Goal: Information Seeking & Learning: Find specific fact

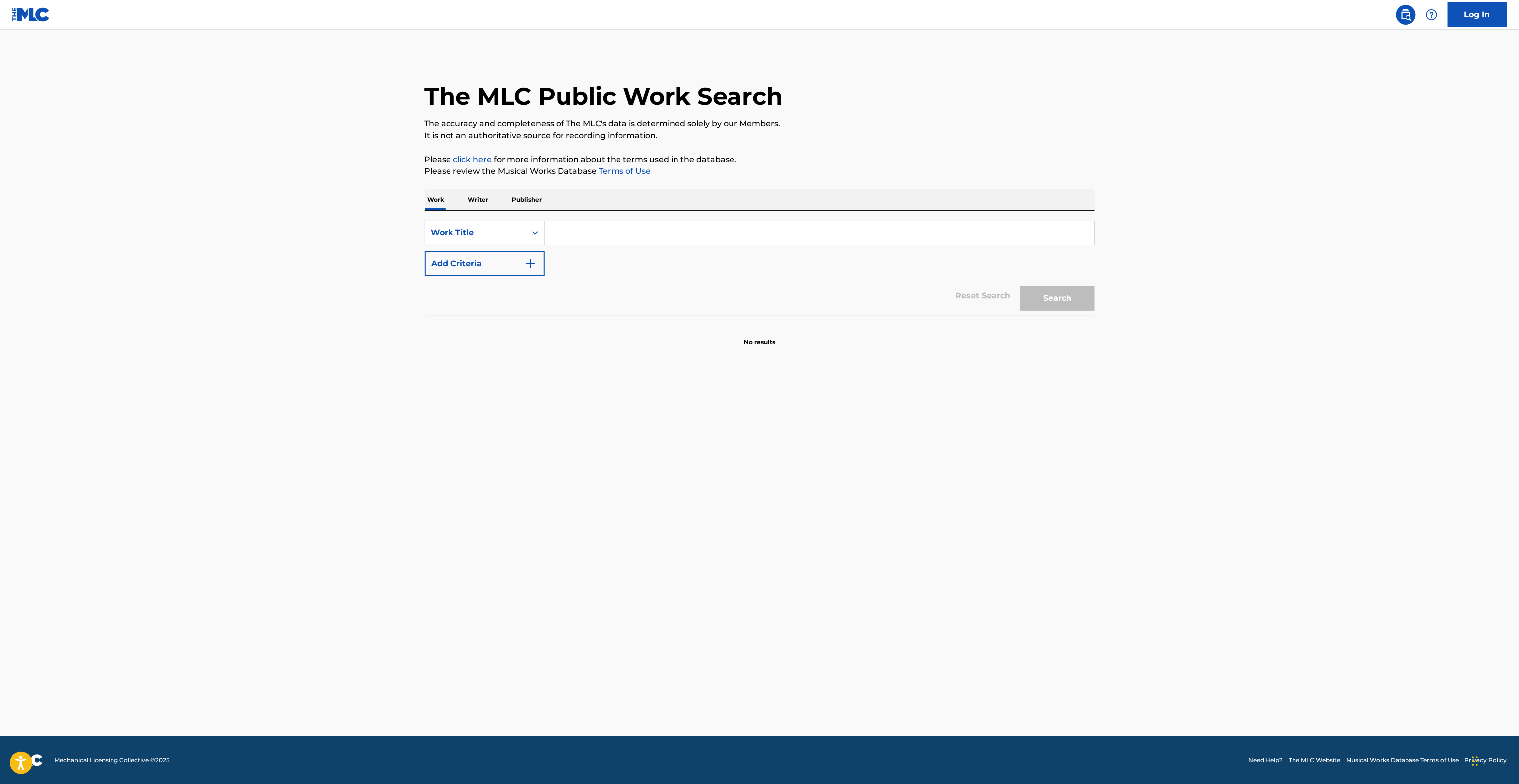
click at [640, 235] on input "Search Form" at bounding box center [820, 233] width 550 height 24
paste input "Glorious"
type input "Glorious"
click at [469, 254] on button "Add Criteria" at bounding box center [484, 263] width 120 height 25
click at [617, 262] on input "Search Form" at bounding box center [810, 263] width 531 height 24
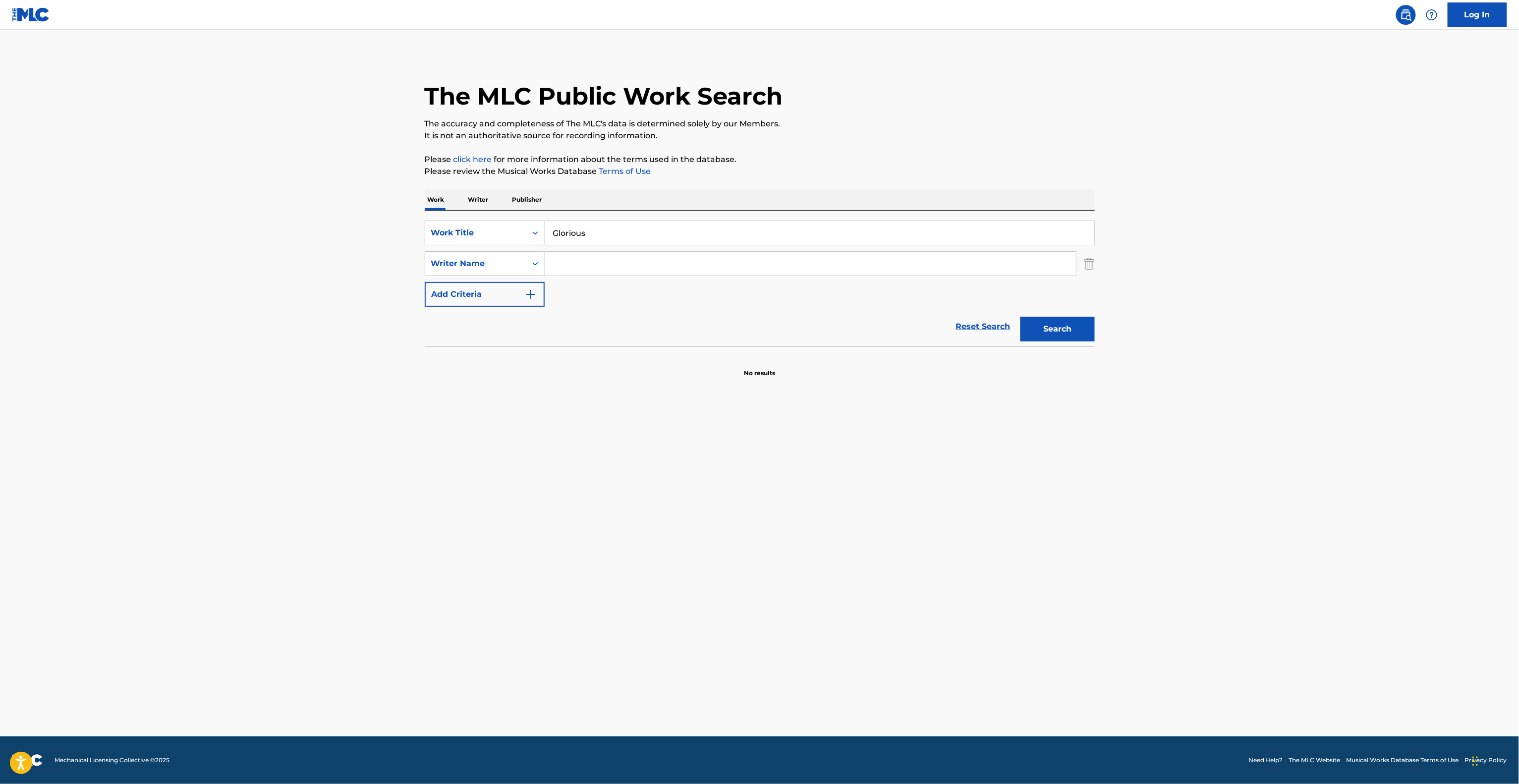
paste input "[PERSON_NAME]"
type input "[PERSON_NAME]"
click at [1066, 328] on button "Search" at bounding box center [1058, 329] width 74 height 25
click at [1067, 328] on div "Search" at bounding box center [1055, 326] width 79 height 39
click at [1282, 340] on main "The MLC Public Work Search The accuracy and completeness of The MLC's data is d…" at bounding box center [760, 383] width 1519 height 706
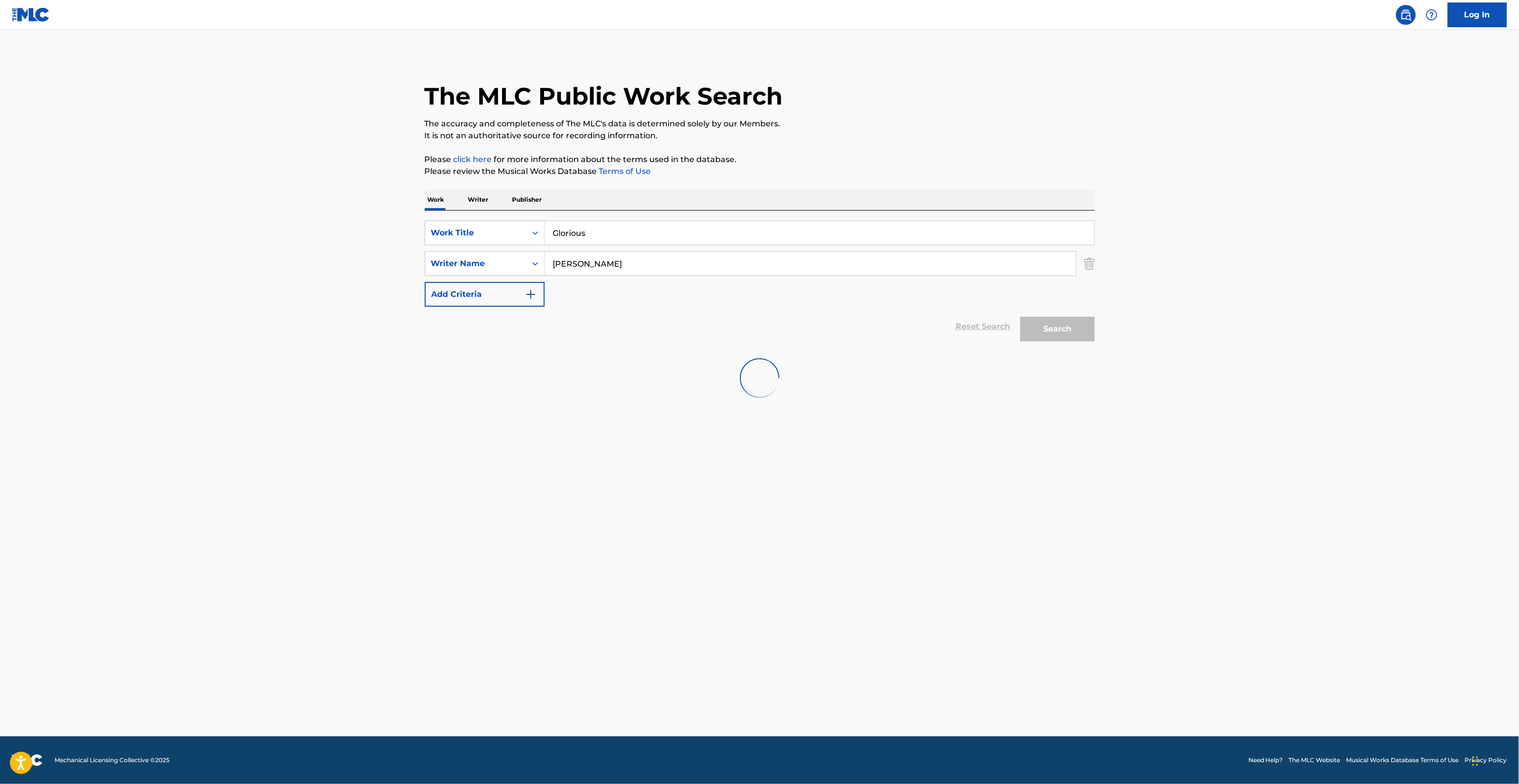
click at [570, 537] on main "The MLC Public Work Search The accuracy and completeness of The MLC's data is d…" at bounding box center [760, 383] width 1519 height 706
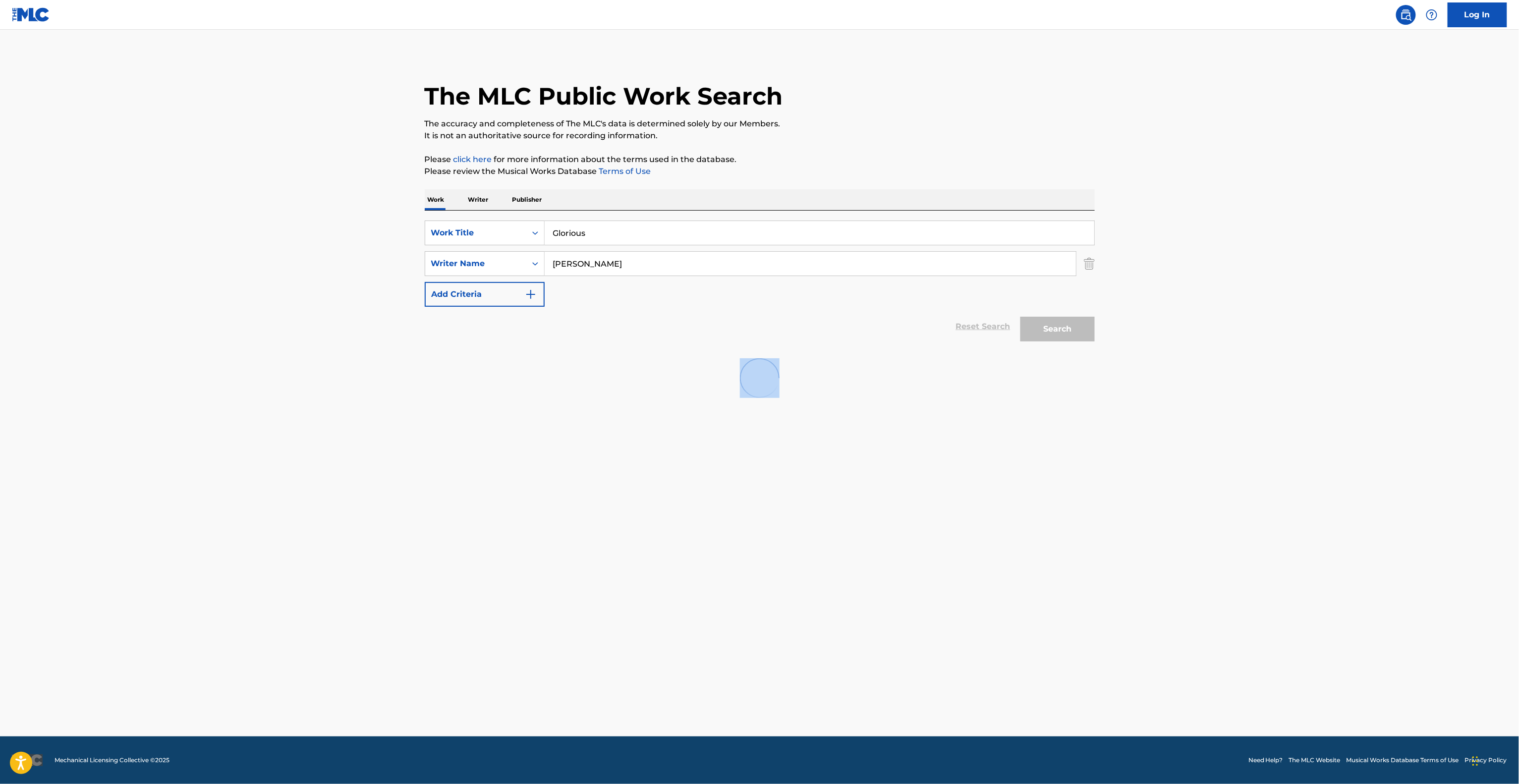
click at [595, 540] on main "The MLC Public Work Search The accuracy and completeness of The MLC's data is d…" at bounding box center [760, 383] width 1519 height 706
click at [870, 529] on main "The MLC Public Work Search The accuracy and completeness of The MLC's data is d…" at bounding box center [760, 383] width 1519 height 706
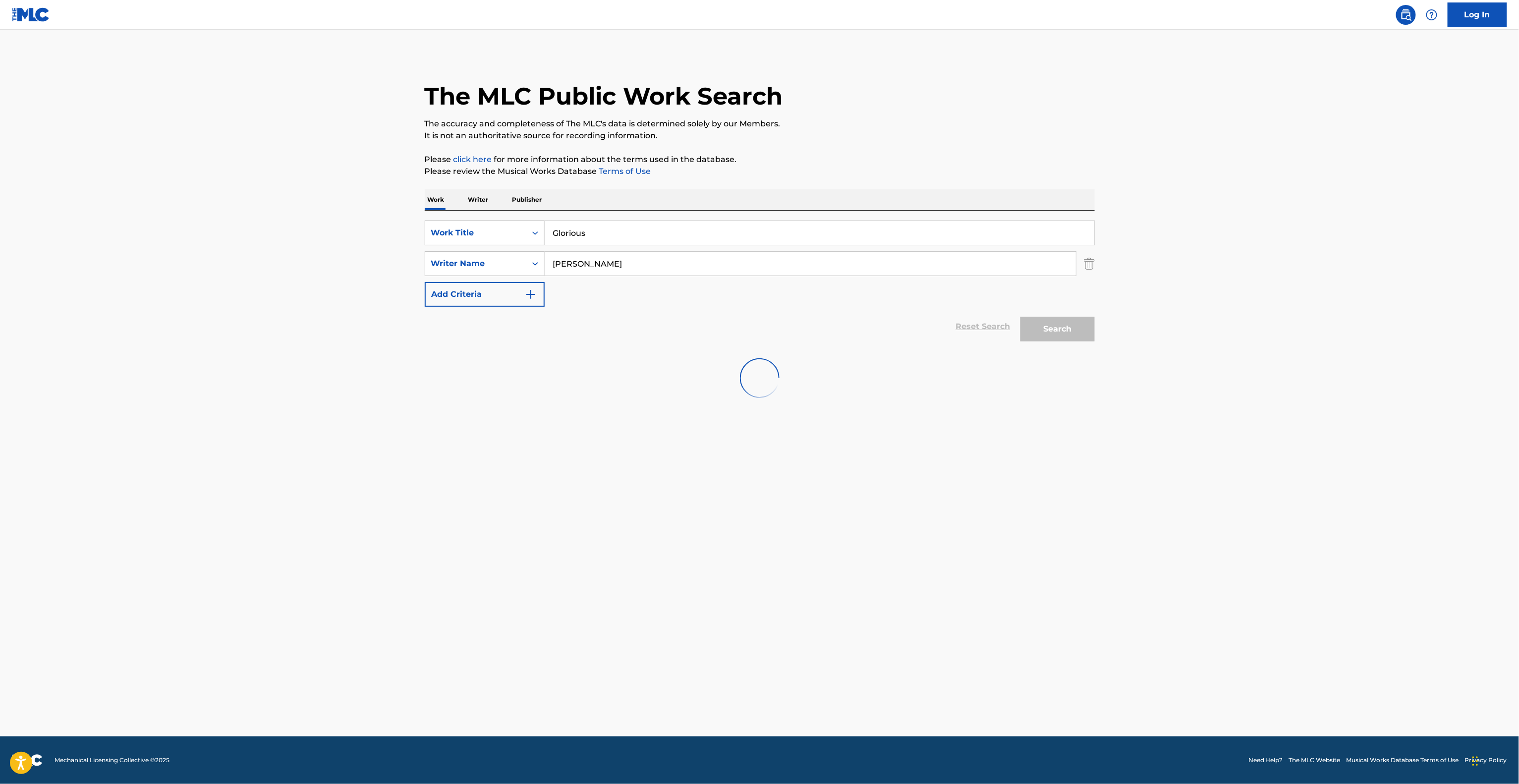
drag, startPoint x: 615, startPoint y: 233, endPoint x: 488, endPoint y: 221, distance: 127.6
click at [418, 210] on div "The MLC Public Work Search The accuracy and completeness of The MLC's data is d…" at bounding box center [760, 232] width 694 height 355
click at [710, 419] on main "The MLC Public Work Search The accuracy and completeness of The MLC's data is d…" at bounding box center [760, 383] width 1519 height 706
click at [710, 420] on main "The MLC Public Work Search The accuracy and completeness of The MLC's data is d…" at bounding box center [760, 383] width 1519 height 706
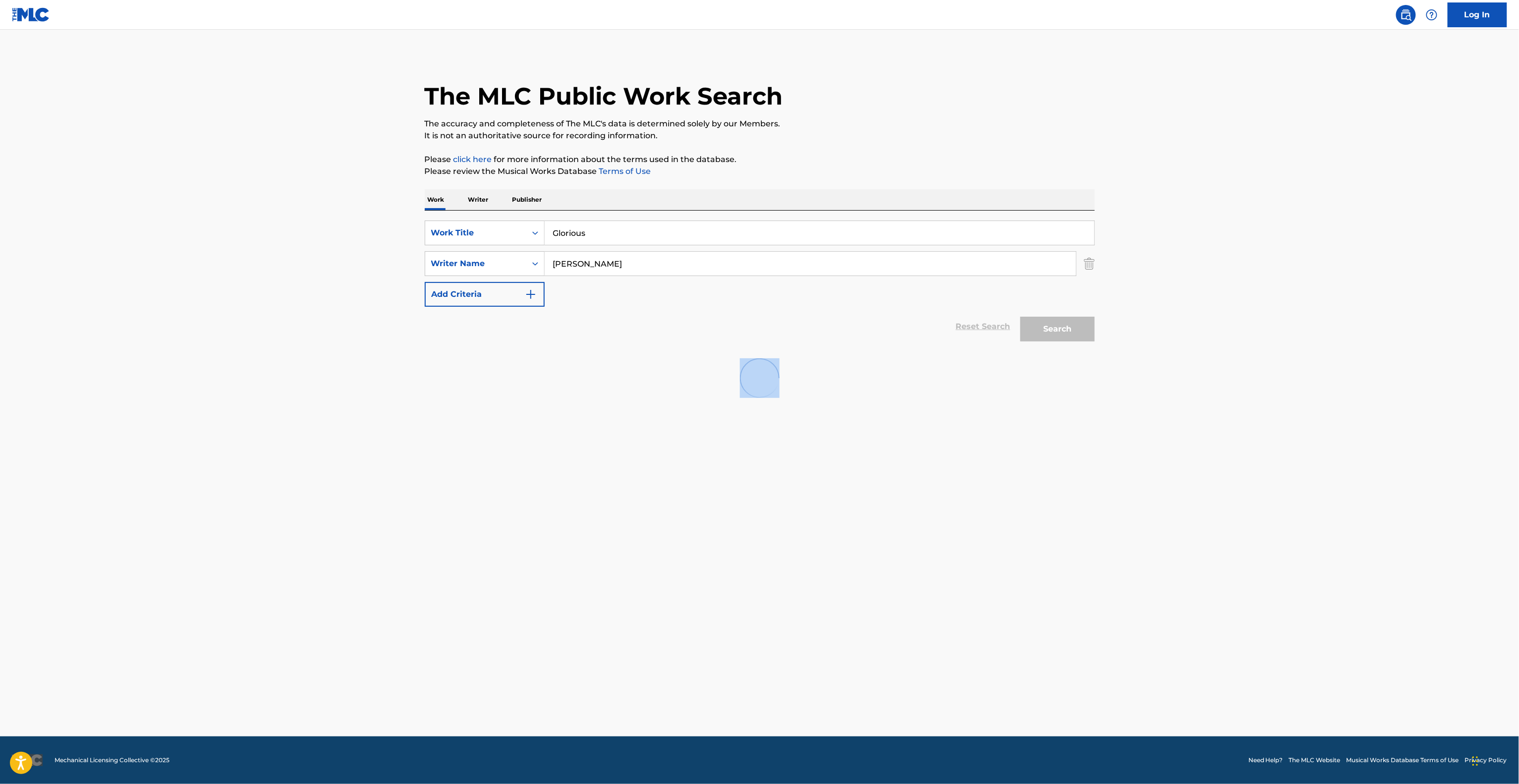
click at [710, 420] on main "The MLC Public Work Search The accuracy and completeness of The MLC's data is d…" at bounding box center [760, 383] width 1519 height 706
click at [779, 575] on main "The MLC Public Work Search The accuracy and completeness of The MLC's data is d…" at bounding box center [760, 383] width 1519 height 706
